Goal: Task Accomplishment & Management: Use online tool/utility

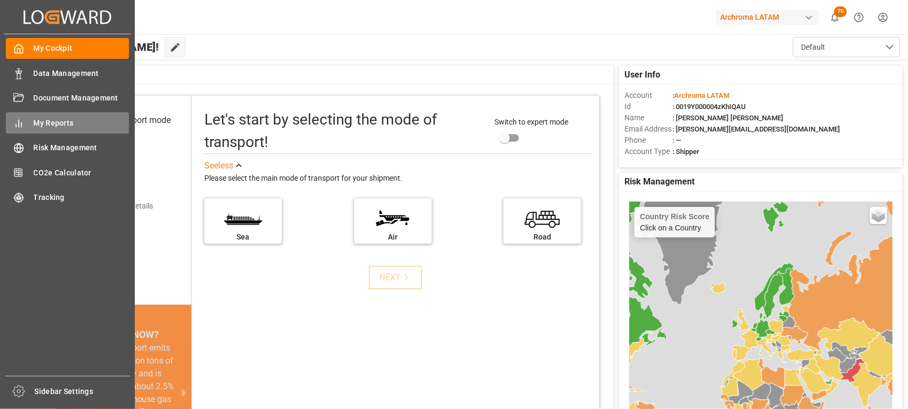
click at [73, 119] on span "My Reports" at bounding box center [82, 123] width 96 height 11
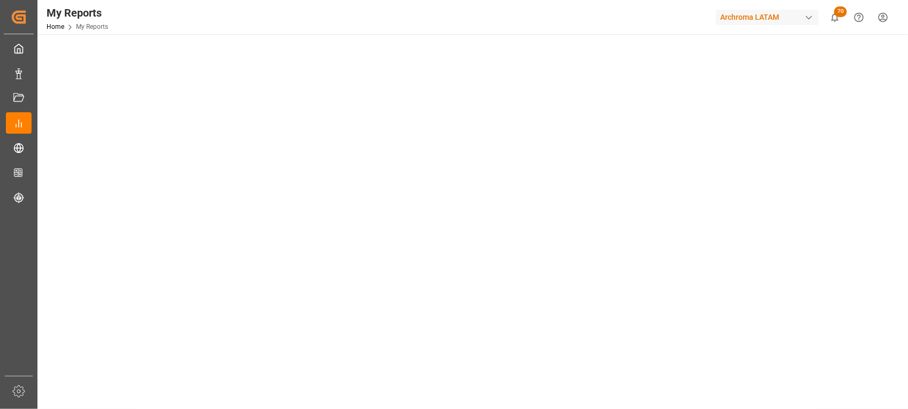
scroll to position [67, 0]
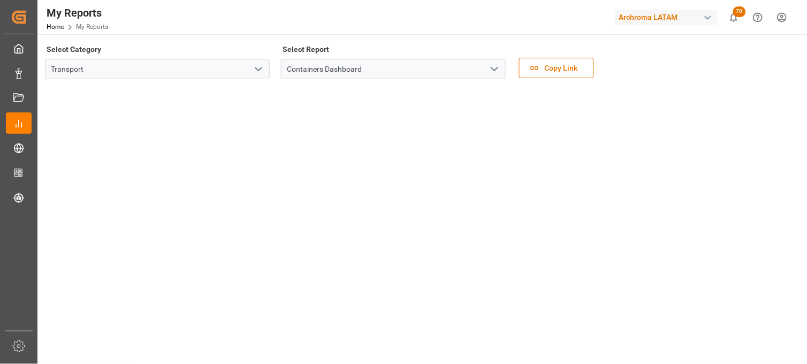
drag, startPoint x: 819, startPoint y: 2, endPoint x: 459, endPoint y: 20, distance: 360.1
click at [459, 20] on div "My Reports Home My Reports Archroma LATAM 70 Notifications Only show unread All…" at bounding box center [418, 17] width 777 height 34
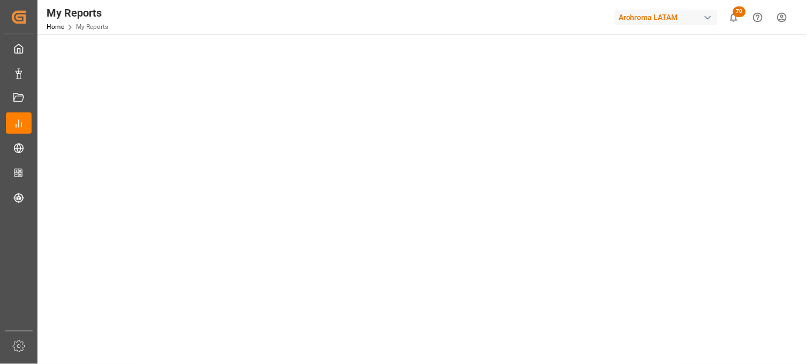
scroll to position [356, 0]
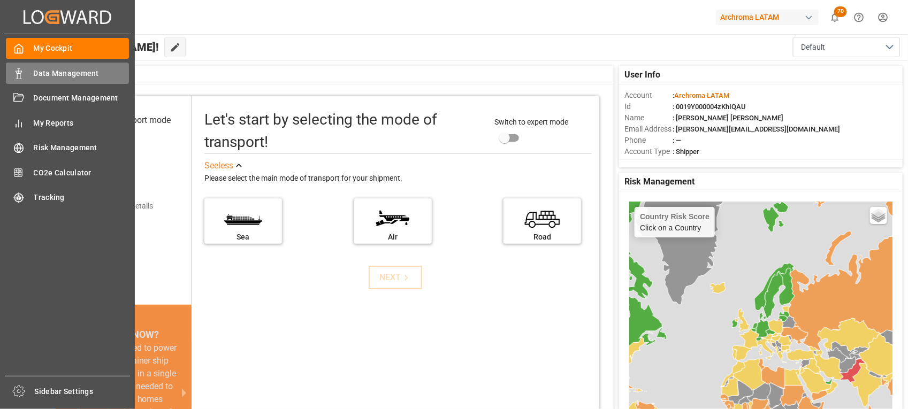
click at [72, 71] on span "Data Management" at bounding box center [82, 73] width 96 height 11
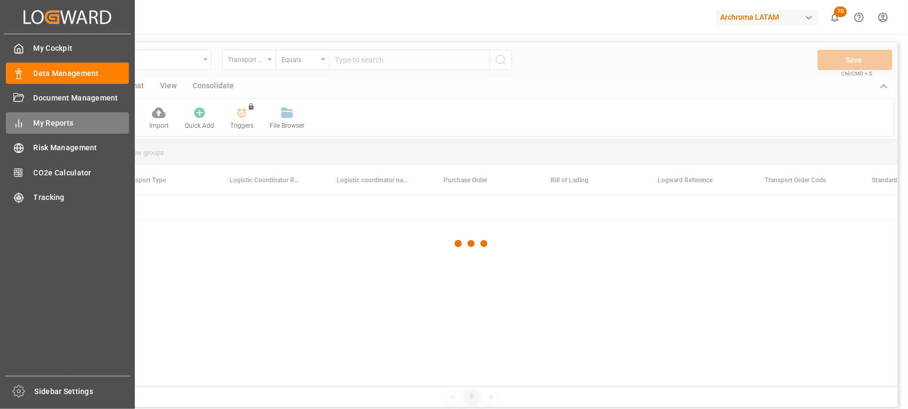
click at [64, 126] on span "My Reports" at bounding box center [82, 123] width 96 height 11
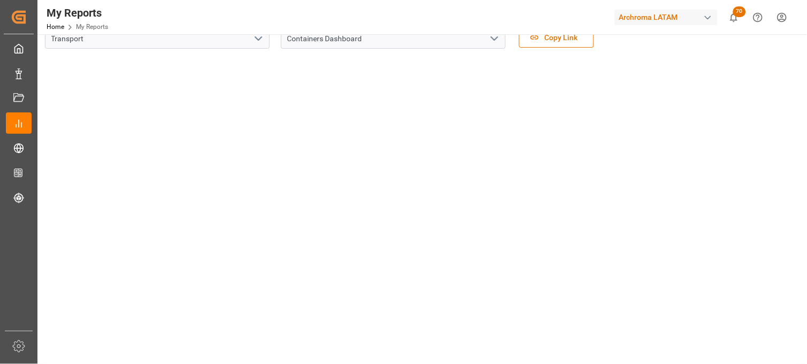
scroll to position [59, 0]
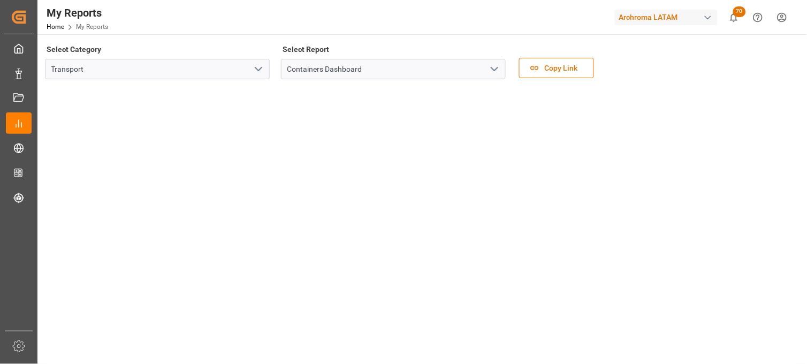
scroll to position [59, 0]
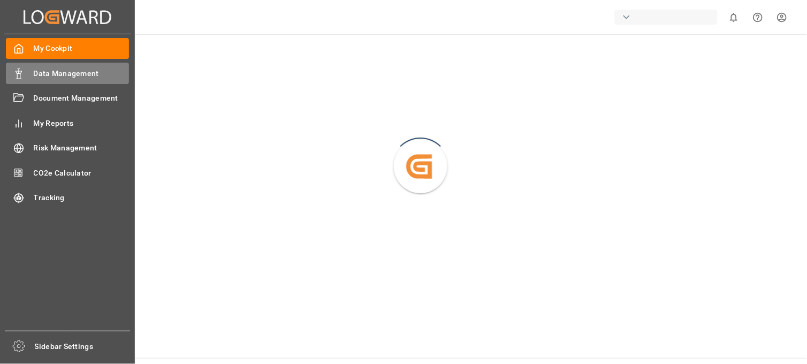
click at [52, 71] on span "Data Management" at bounding box center [82, 73] width 96 height 11
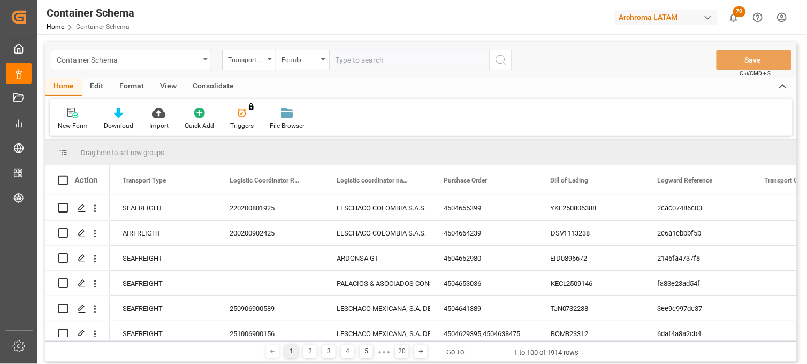
click at [199, 61] on div "Container Schema" at bounding box center [128, 58] width 143 height 13
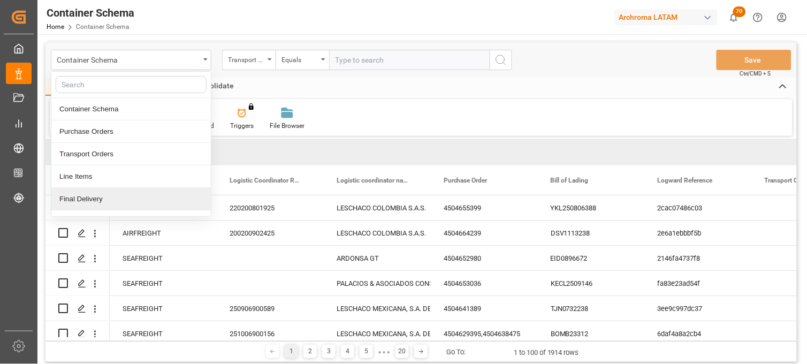
click at [92, 201] on div "Final Delivery" at bounding box center [130, 199] width 159 height 22
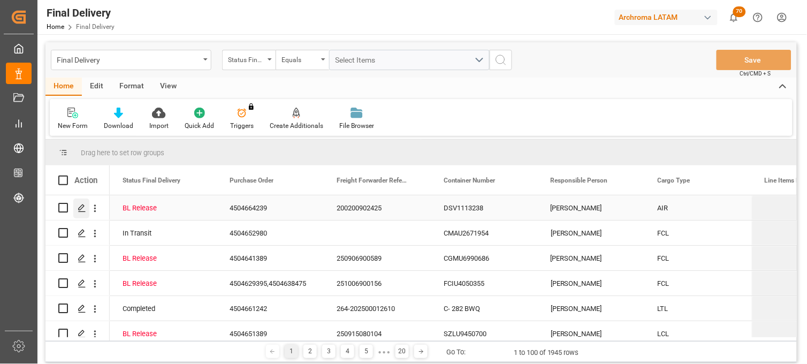
click at [81, 207] on icon "Press SPACE to select this row." at bounding box center [82, 208] width 9 height 9
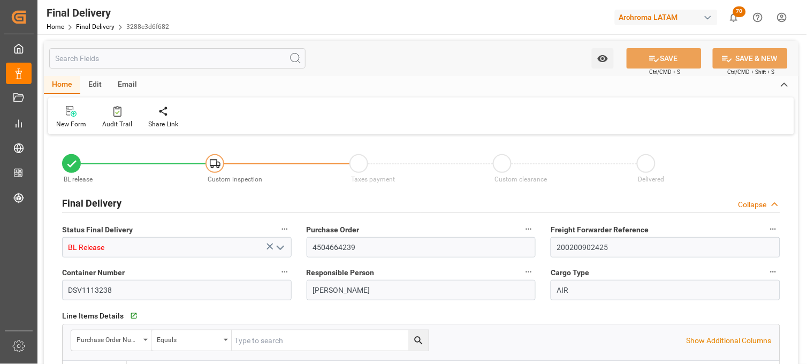
type input "17-09-2025"
type input "23-09-2025"
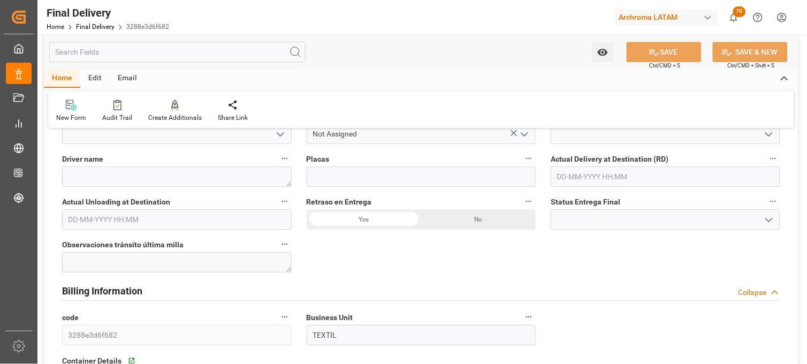
scroll to position [654, 0]
